Goal: Check status: Check status

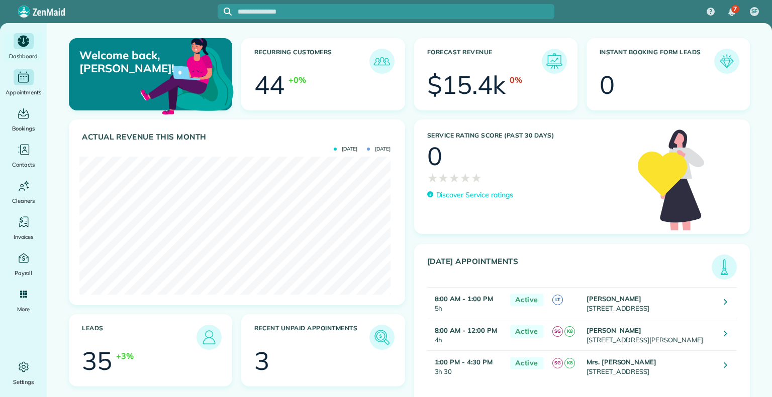
scroll to position [138, 311]
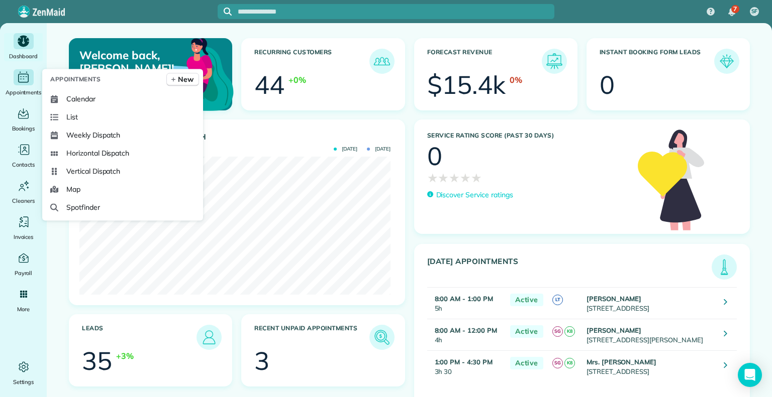
click at [20, 69] on div "Appointments" at bounding box center [23, 83] width 39 height 28
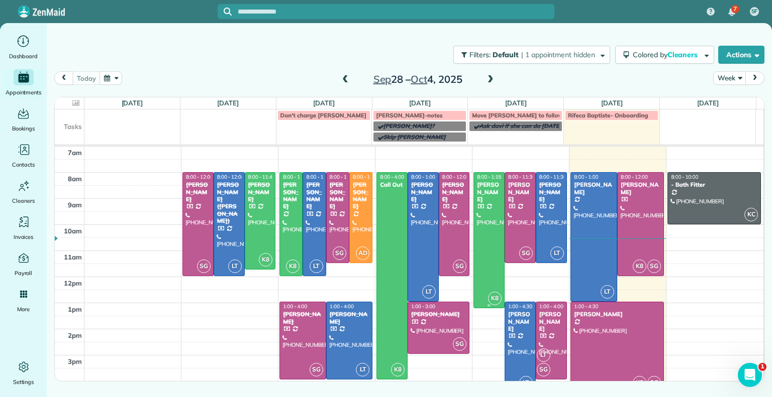
click at [495, 221] on div at bounding box center [489, 240] width 30 height 135
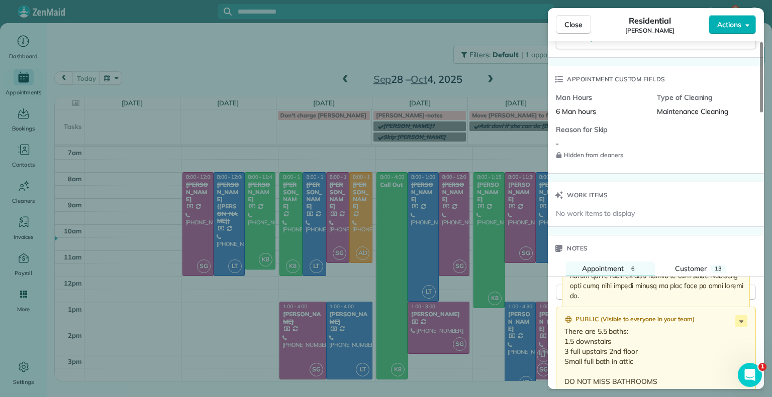
scroll to position [700, 0]
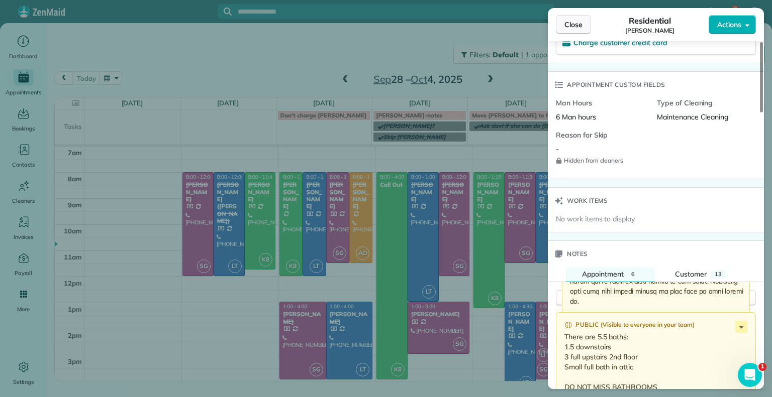
click at [575, 26] on span "Close" at bounding box center [573, 25] width 18 height 10
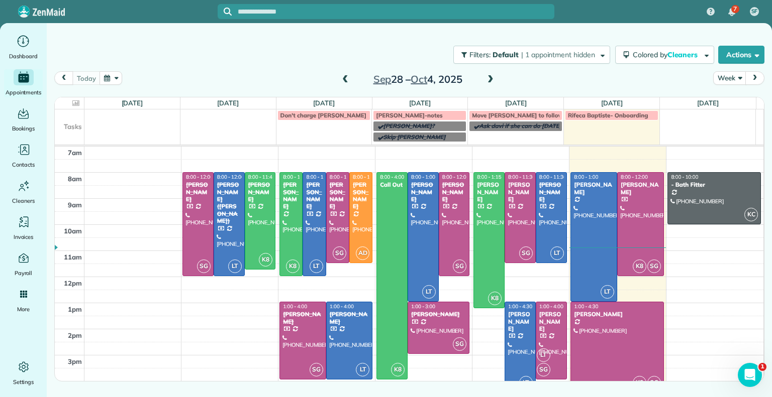
click at [490, 79] on span at bounding box center [490, 79] width 11 height 9
